Goal: Information Seeking & Learning: Check status

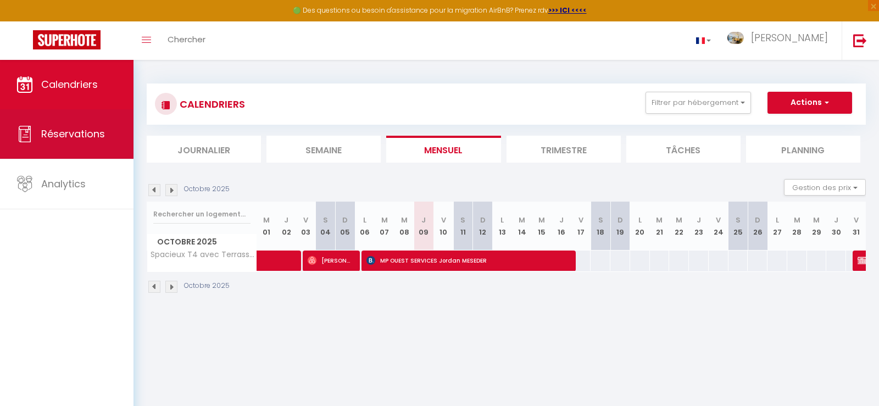
click at [53, 136] on span "Réservations" at bounding box center [73, 134] width 64 height 14
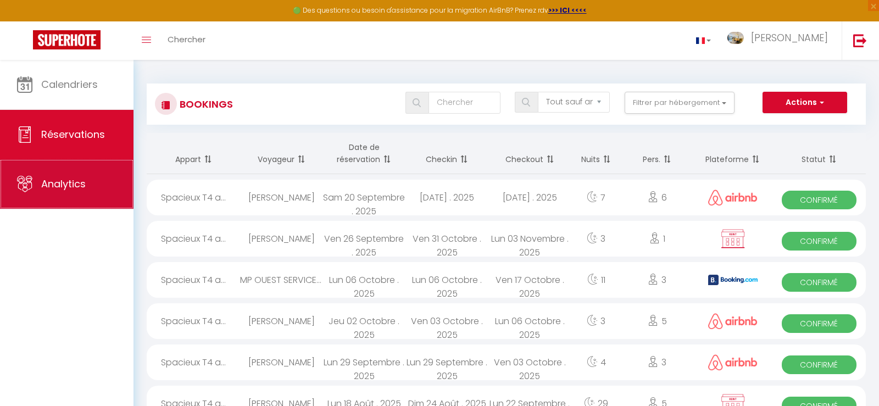
click at [56, 188] on span "Analytics" at bounding box center [63, 184] width 44 height 14
select select "2025"
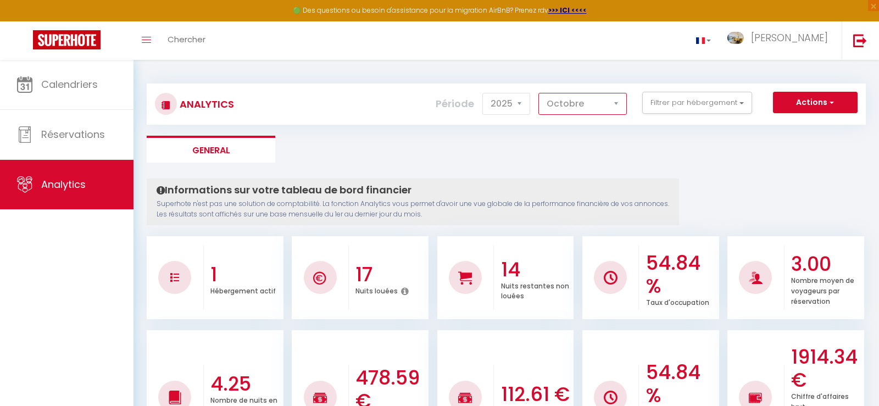
click at [538, 93] on select "[PERSON_NAME] Mars Avril Mai Juin Juillet Août Septembre Octobre Novembre Décem…" at bounding box center [582, 104] width 88 height 22
select select "9"
click option "Septembre" at bounding box center [0, 0] width 0 height 0
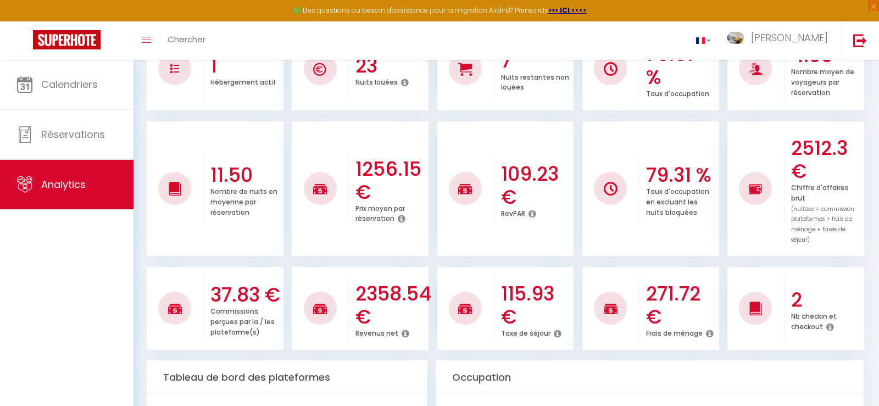
scroll to position [336, 0]
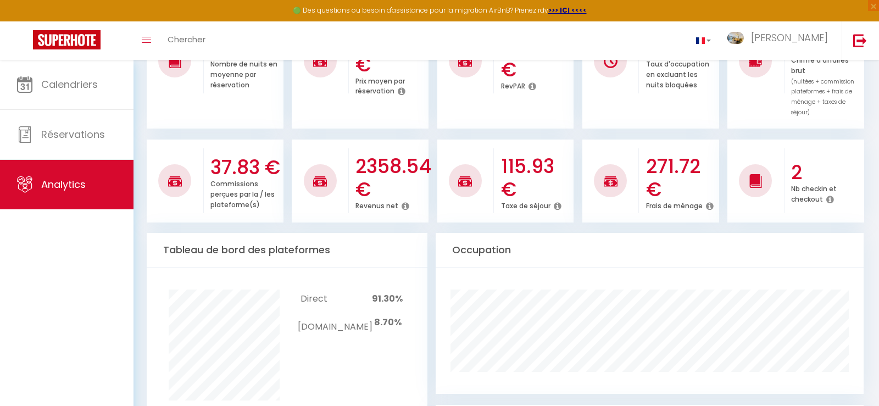
click at [403, 206] on icon at bounding box center [405, 206] width 8 height 9
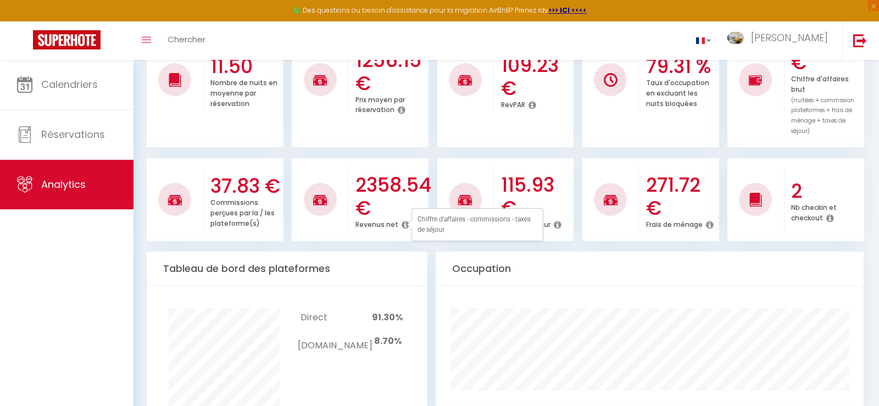
scroll to position [392, 0]
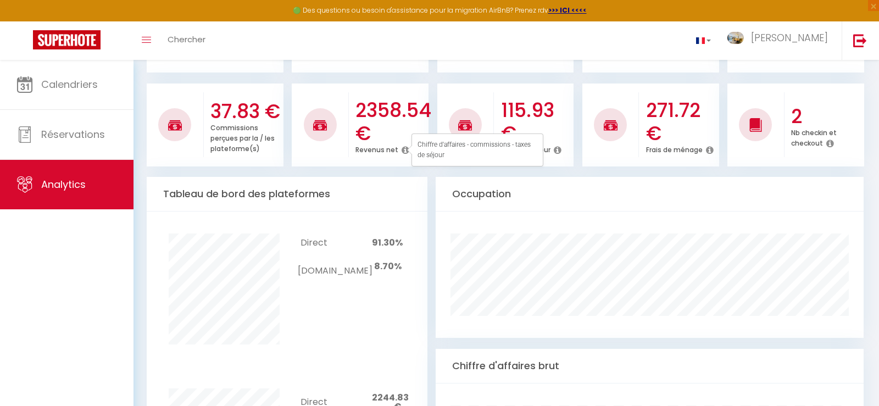
click at [605, 195] on div "Occupation" at bounding box center [649, 194] width 428 height 35
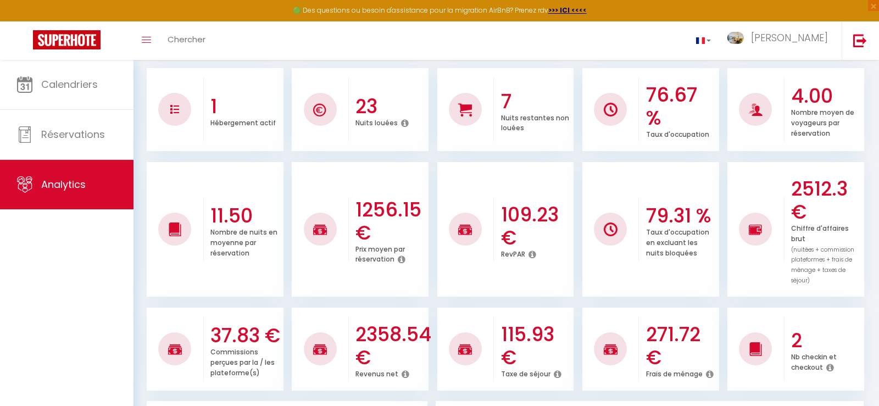
scroll to position [0, 0]
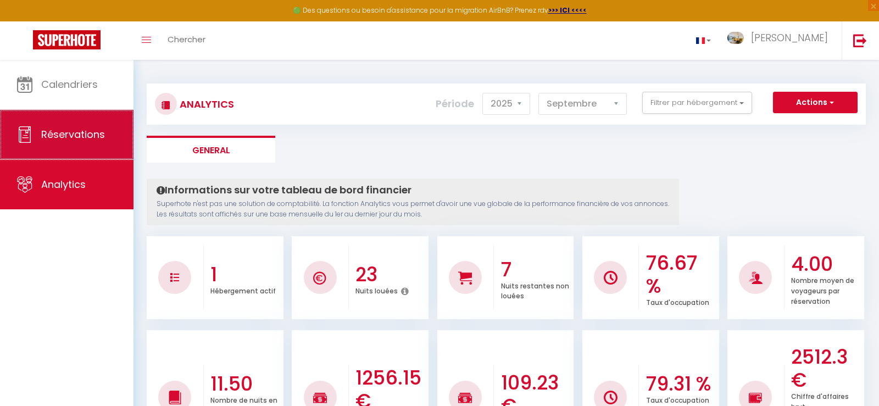
click at [54, 138] on span "Réservations" at bounding box center [73, 134] width 64 height 14
select select "not_cancelled"
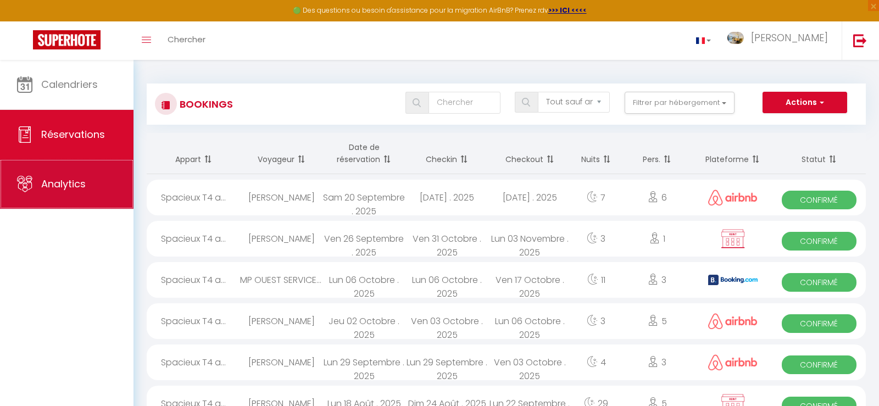
click at [78, 184] on span "Analytics" at bounding box center [63, 184] width 44 height 14
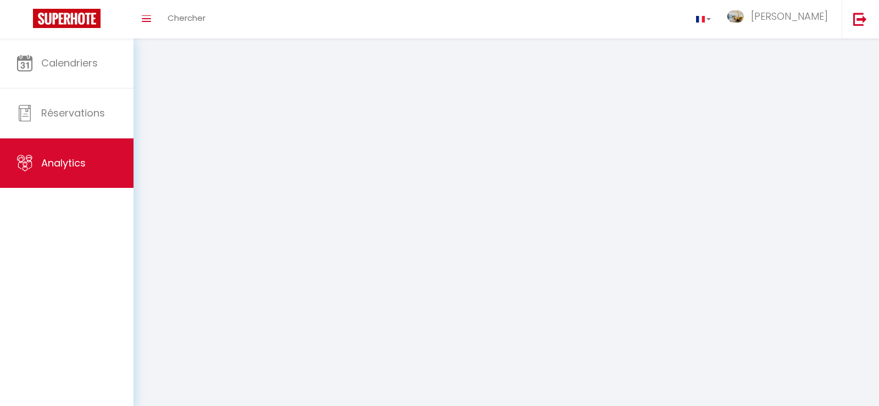
select select "2025"
select select "10"
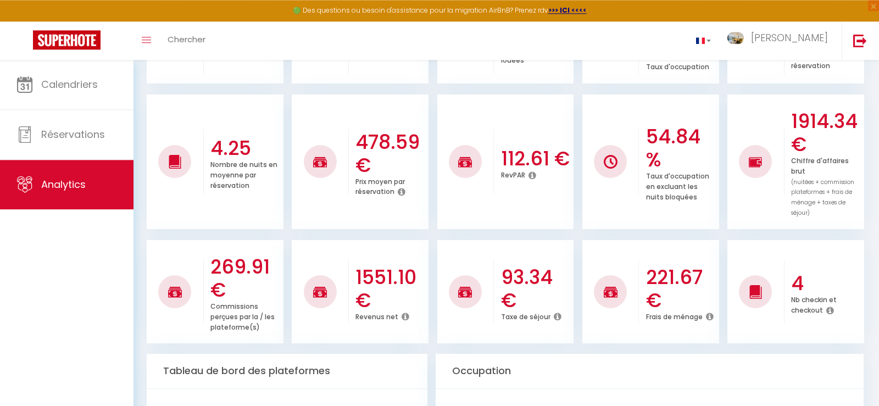
scroll to position [224, 0]
